Goal: Check status: Check status

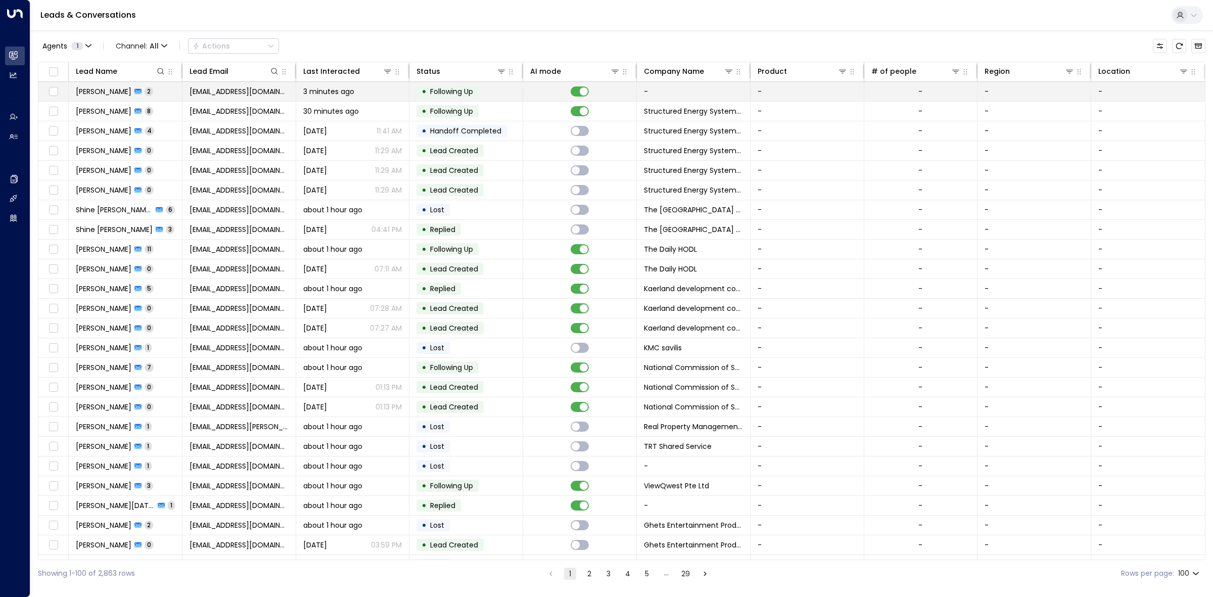
scroll to position [1050, 0]
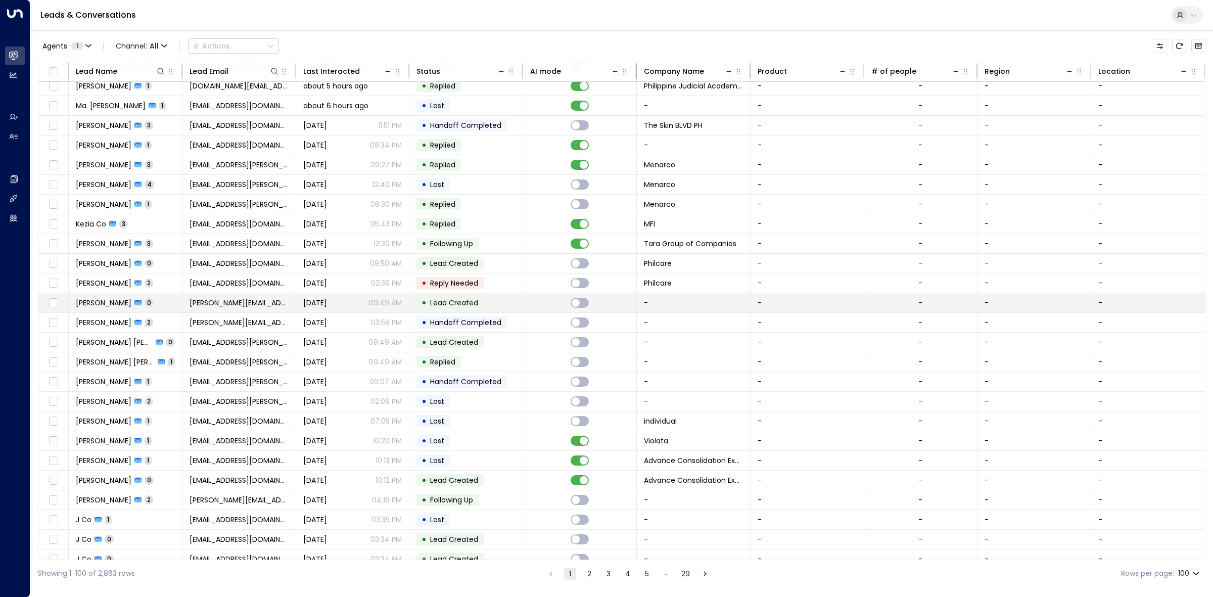
click at [488, 308] on td "• Lead Created" at bounding box center [466, 302] width 114 height 19
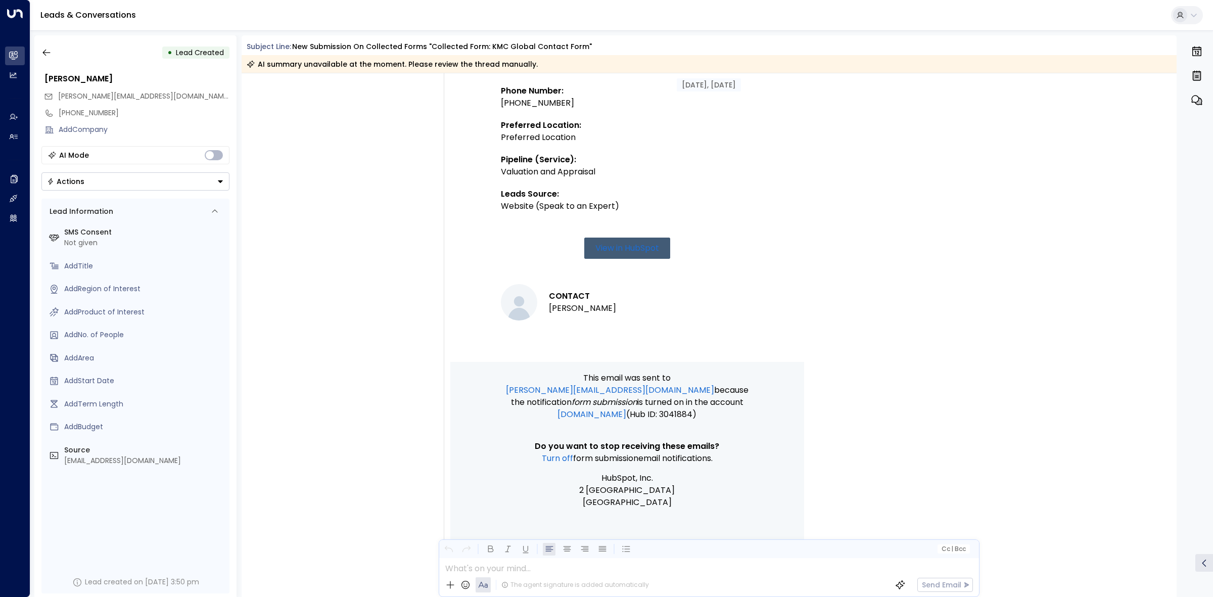
scroll to position [542, 0]
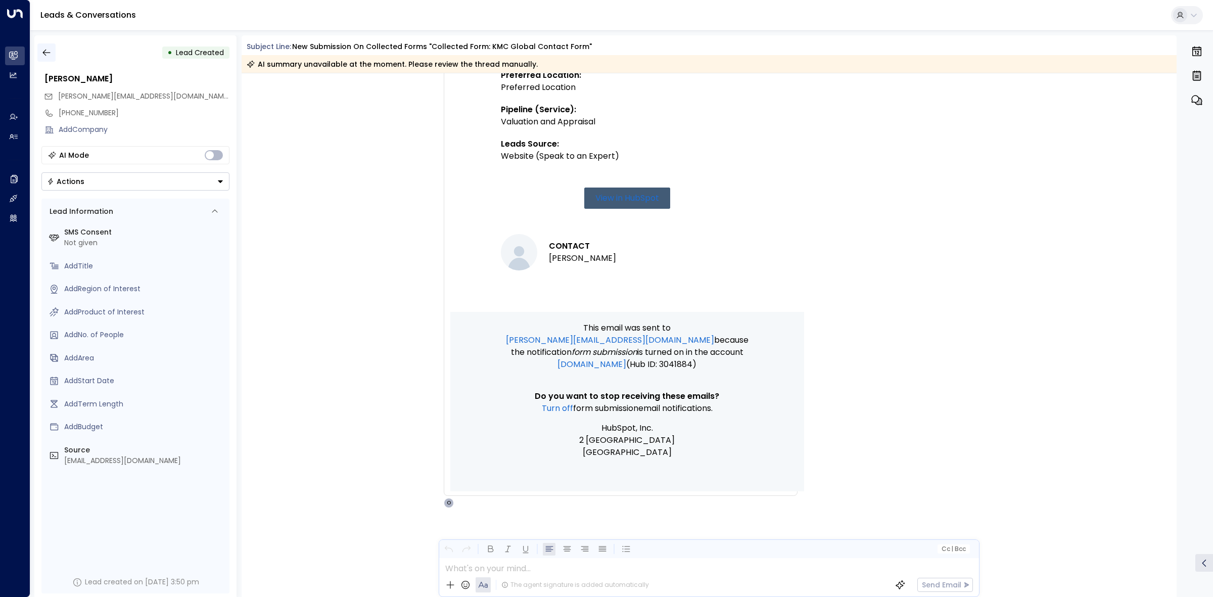
click at [49, 56] on icon "button" at bounding box center [46, 52] width 10 height 10
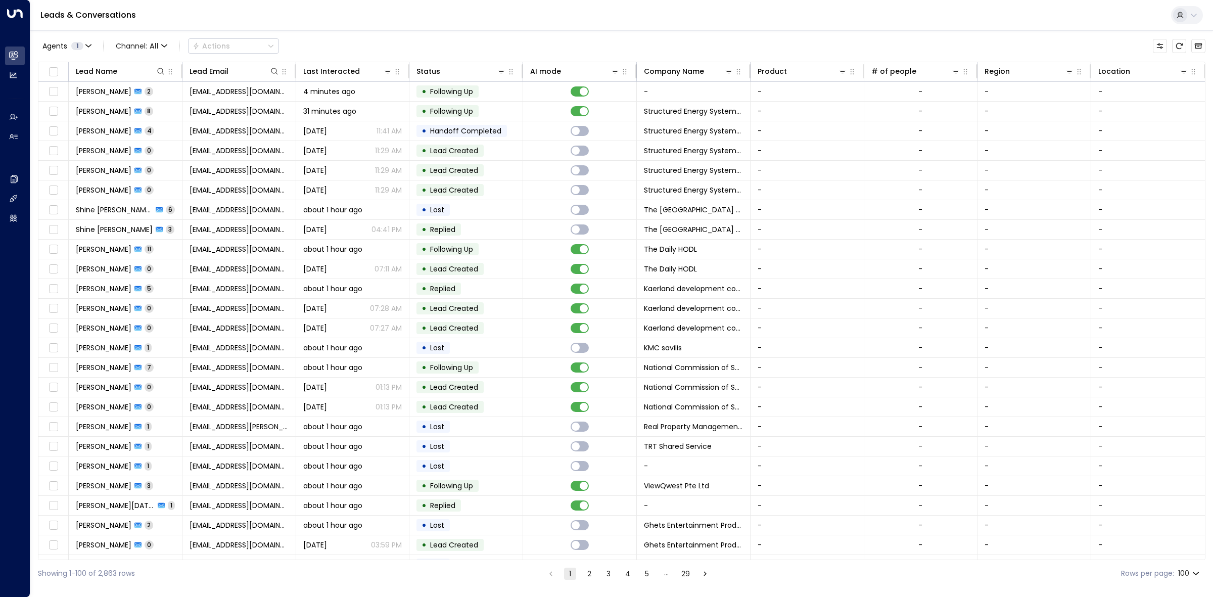
scroll to position [1189, 0]
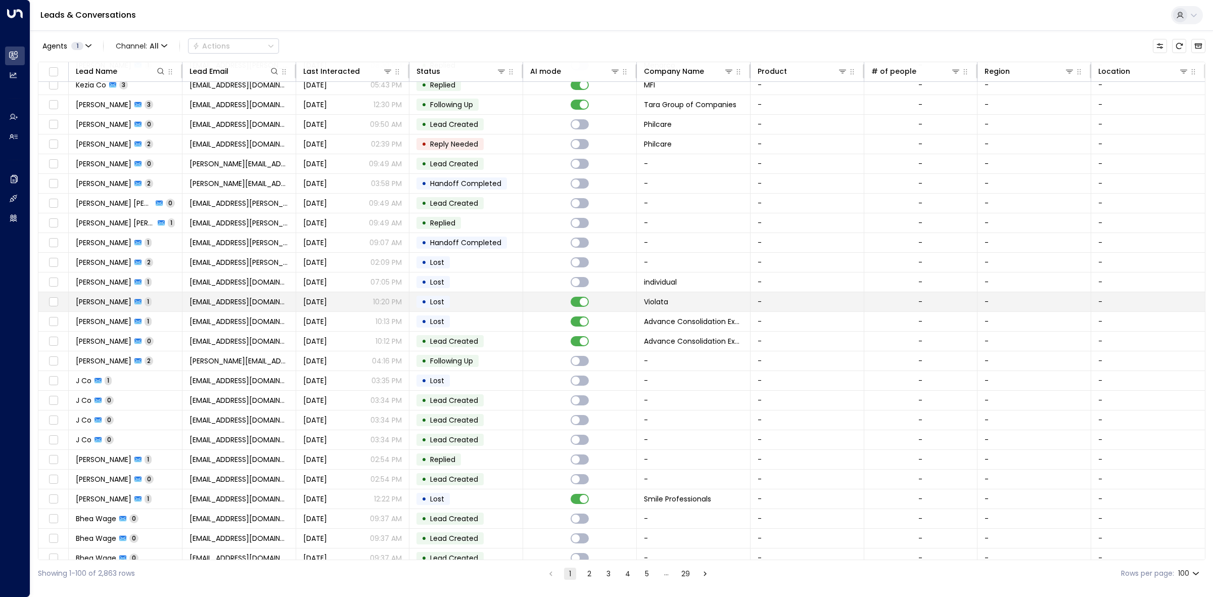
click at [469, 311] on td "• Lost" at bounding box center [466, 301] width 114 height 19
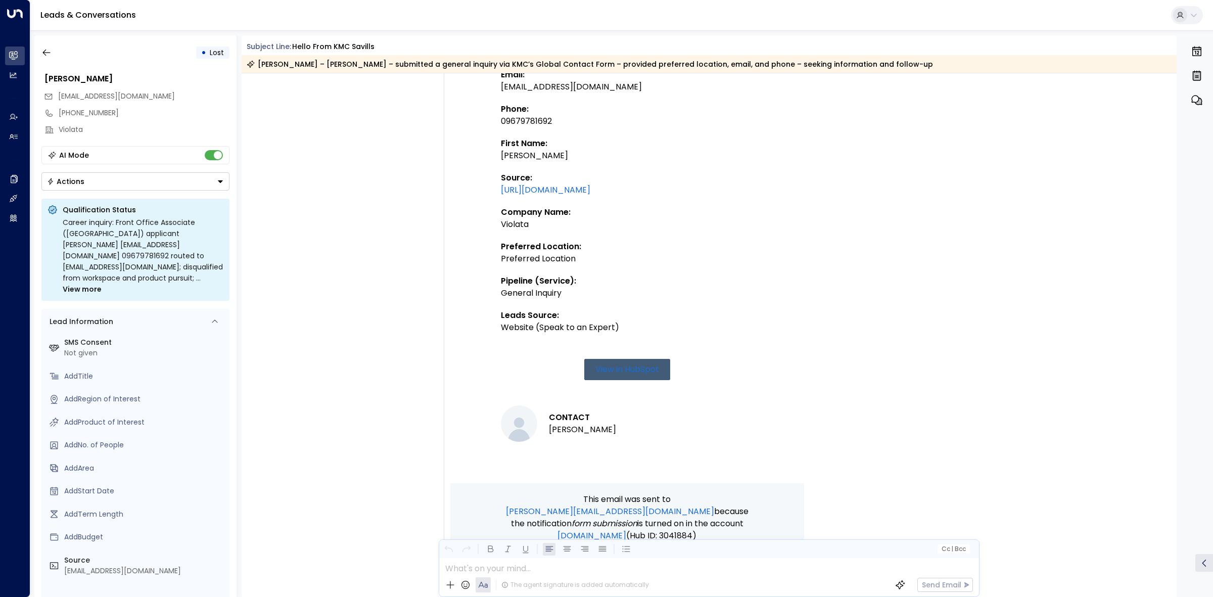
scroll to position [273, 0]
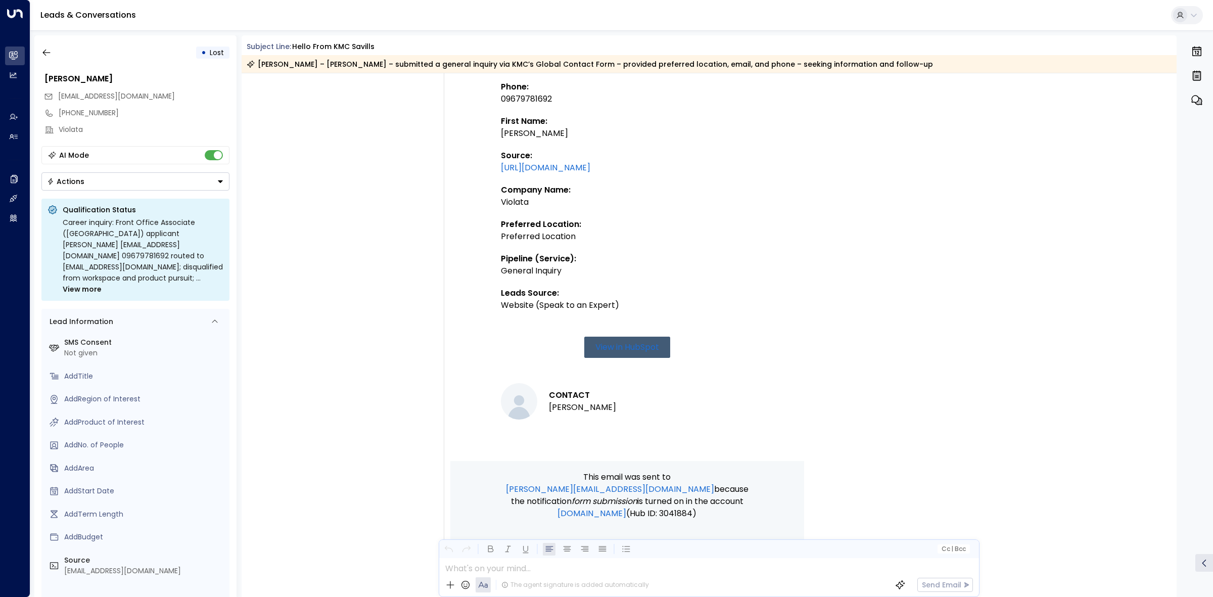
drag, startPoint x: 1176, startPoint y: 344, endPoint x: 1168, endPoint y: 294, distance: 50.6
click at [1168, 294] on div "Aug 15, 4 days ago Trigger Email • • 10:18 PM • Email Contact reconversion by s…" at bounding box center [709, 334] width 935 height 523
click at [1168, 294] on div "Trigger Email • • 10:18 PM • Email Contact reconversion by submitting on Collec…" at bounding box center [709, 251] width 935 height 812
drag, startPoint x: 1173, startPoint y: 295, endPoint x: 1165, endPoint y: 220, distance: 74.7
click at [1165, 220] on div "Trigger Email • • 10:18 PM • Email Contact reconversion by submitting on Collec…" at bounding box center [709, 251] width 935 height 812
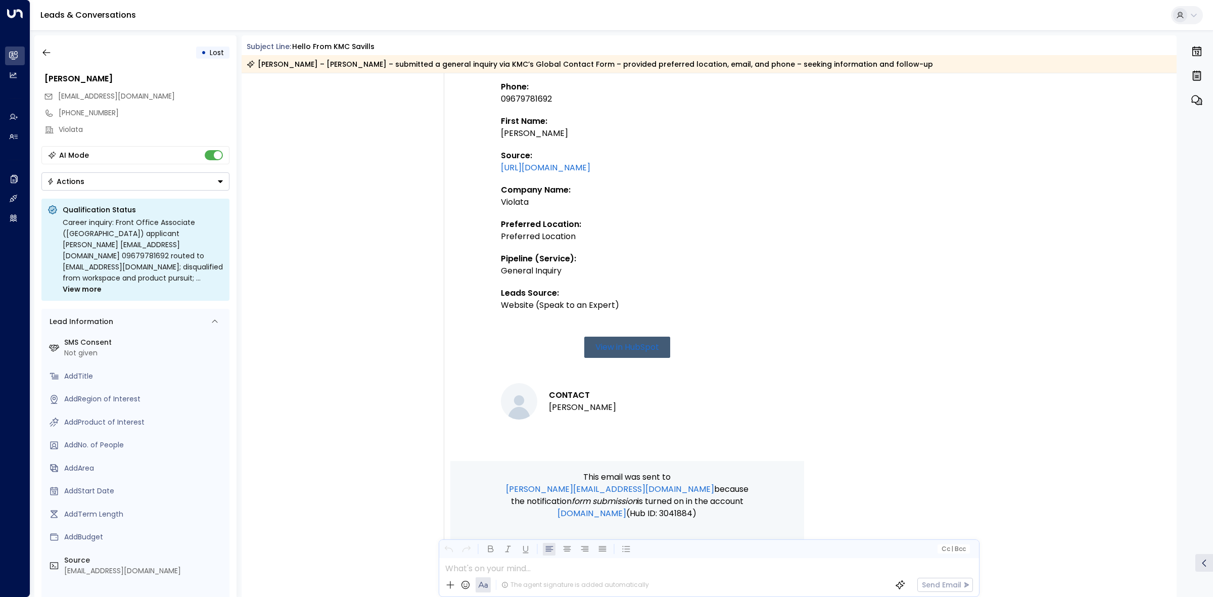
drag, startPoint x: 1165, startPoint y: 220, endPoint x: 1064, endPoint y: 3, distance: 239.8
click at [1064, 3] on div "Leads & Conversations • Lost Jennifer Violata jenniferviolata10@gmail.com +6396…" at bounding box center [621, 301] width 1182 height 602
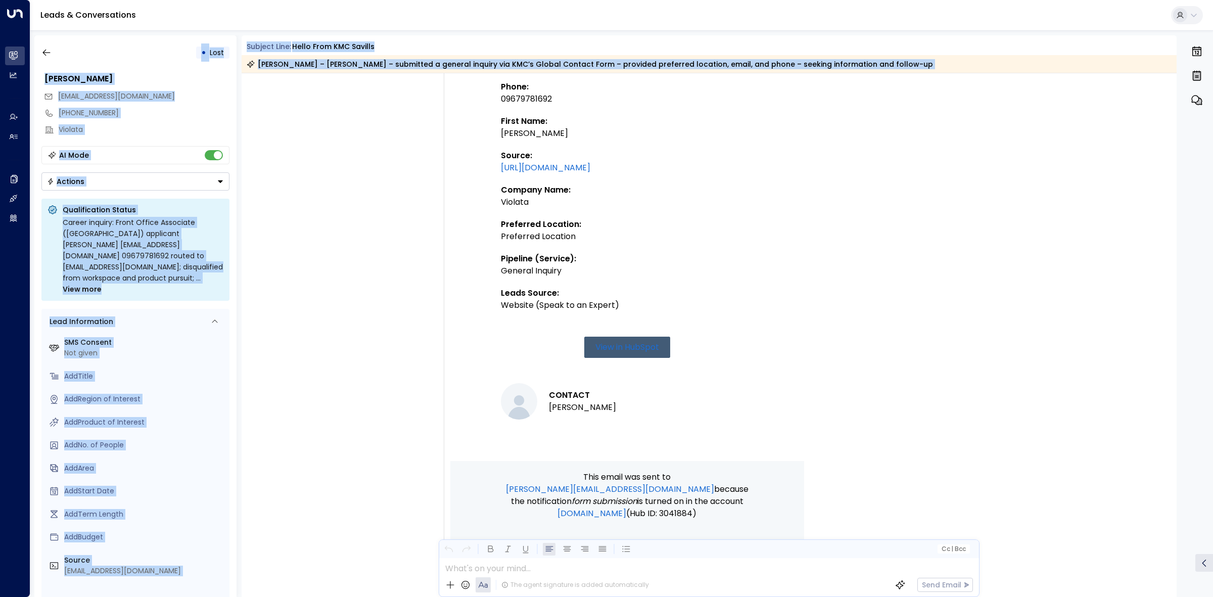
click at [1123, 255] on div "Trigger Email • • 10:18 PM • Email Contact reconversion by submitting on Collec…" at bounding box center [709, 251] width 935 height 812
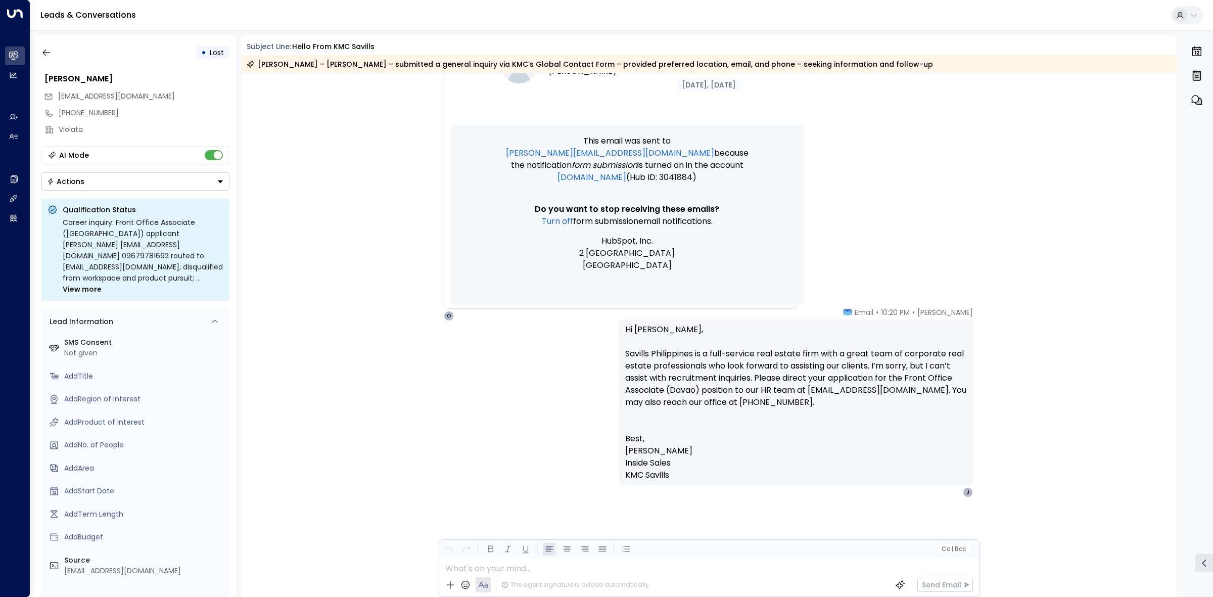
scroll to position [610, 0]
